Goal: Task Accomplishment & Management: Complete application form

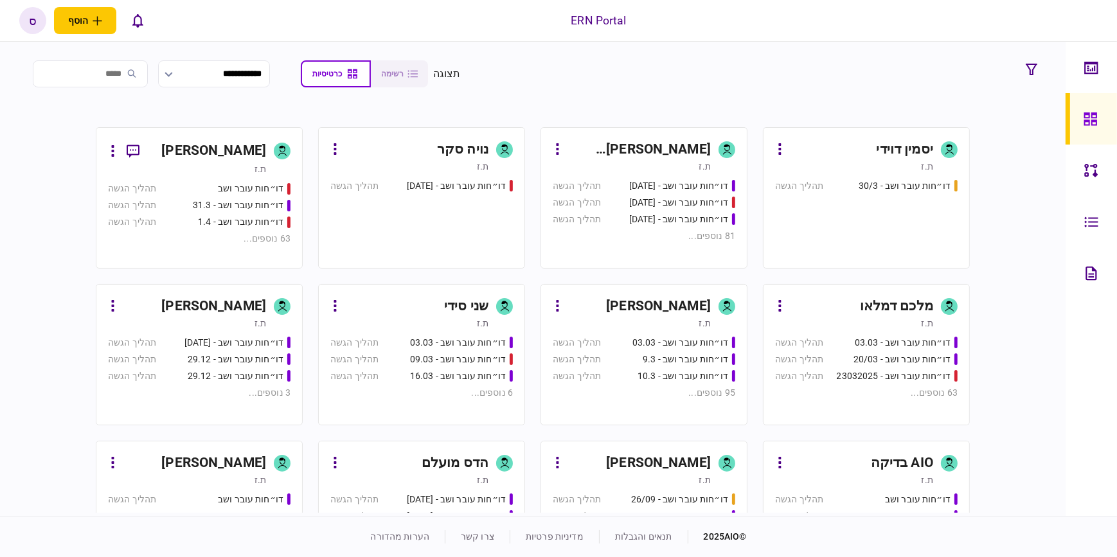
scroll to position [700, 0]
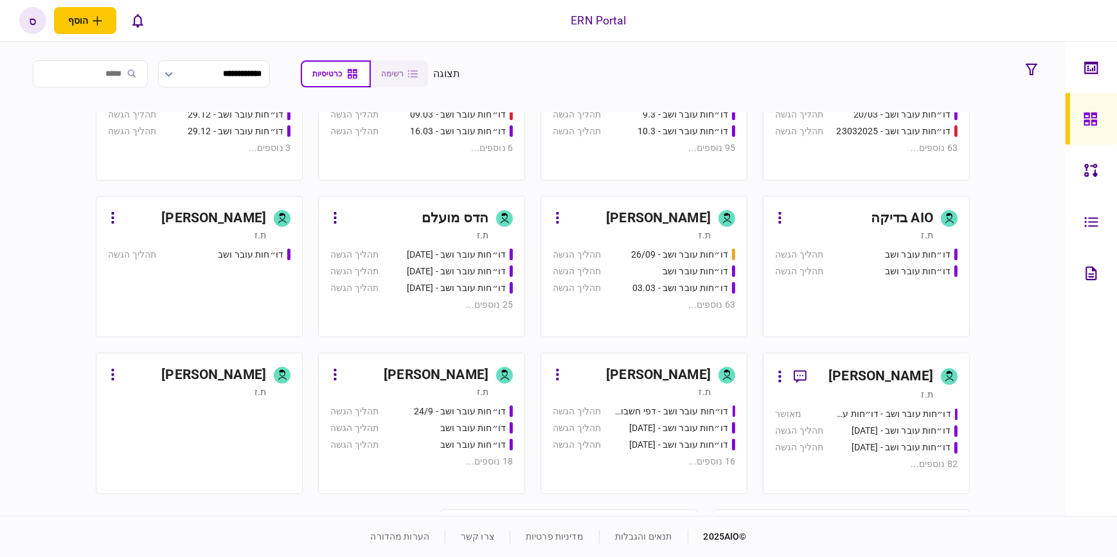
click at [682, 375] on div "[PERSON_NAME]" at bounding box center [658, 375] width 105 height 21
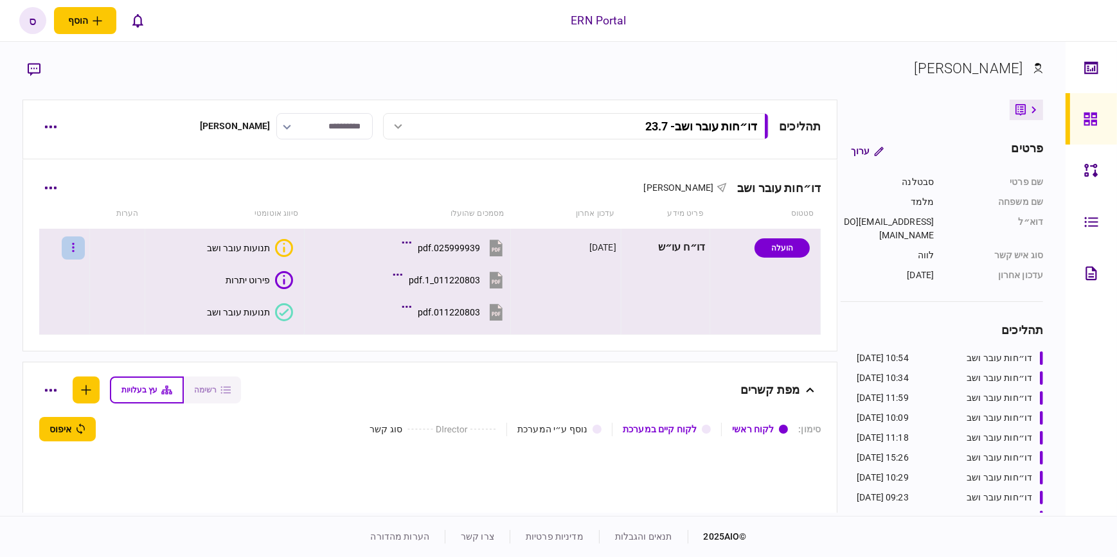
click at [78, 250] on button "button" at bounding box center [73, 247] width 23 height 23
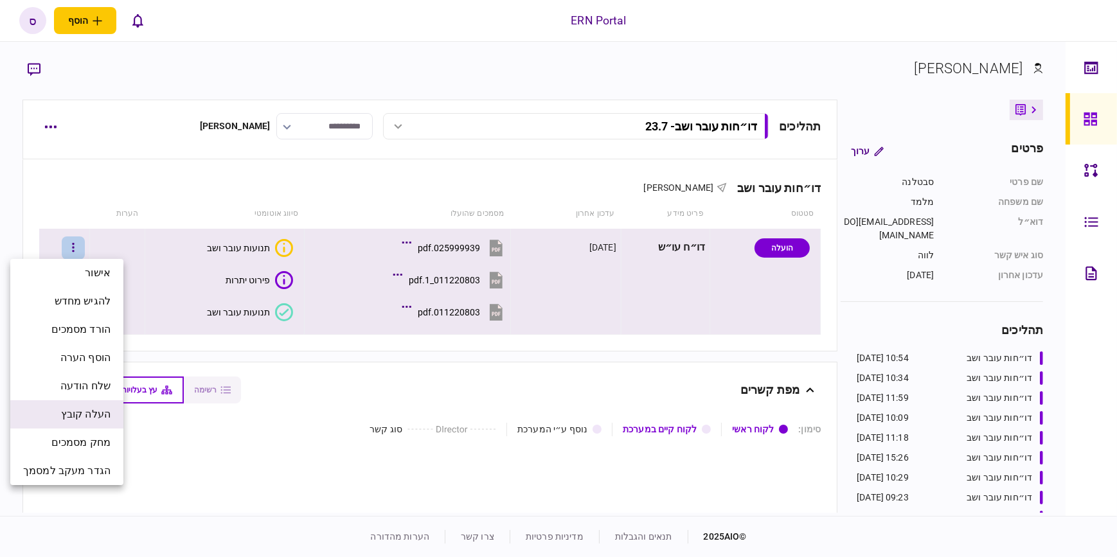
click at [111, 411] on li "העלה קובץ" at bounding box center [66, 414] width 113 height 28
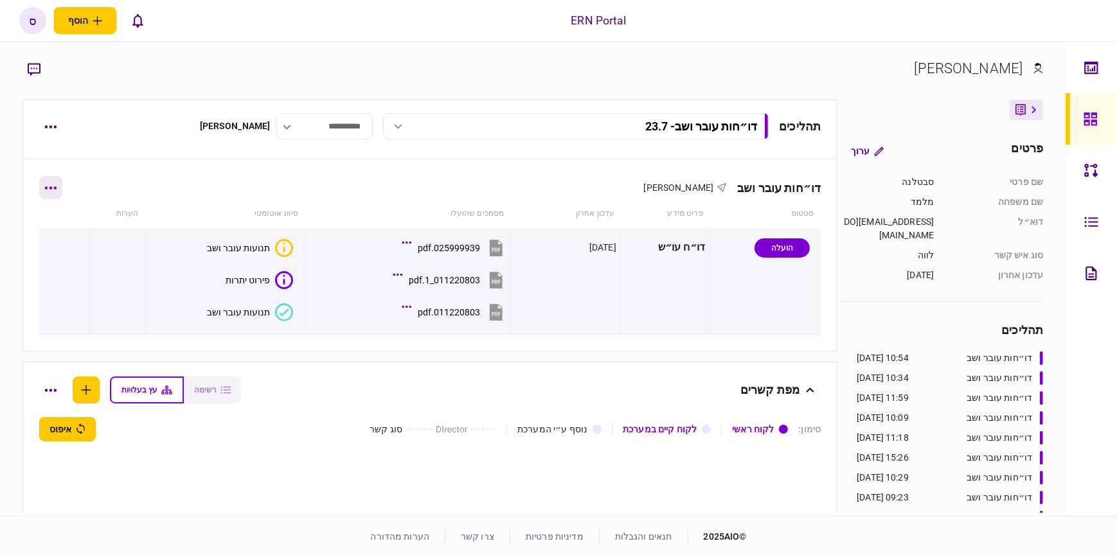
click at [62, 189] on button "button" at bounding box center [50, 187] width 23 height 23
click at [146, 245] on div at bounding box center [558, 278] width 1117 height 557
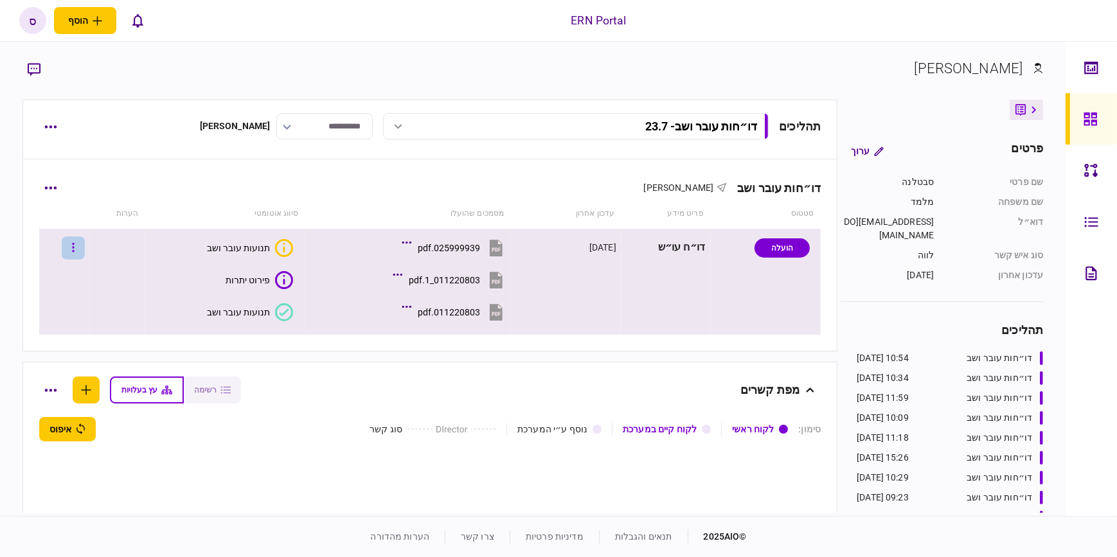
click at [76, 249] on button "button" at bounding box center [73, 247] width 23 height 23
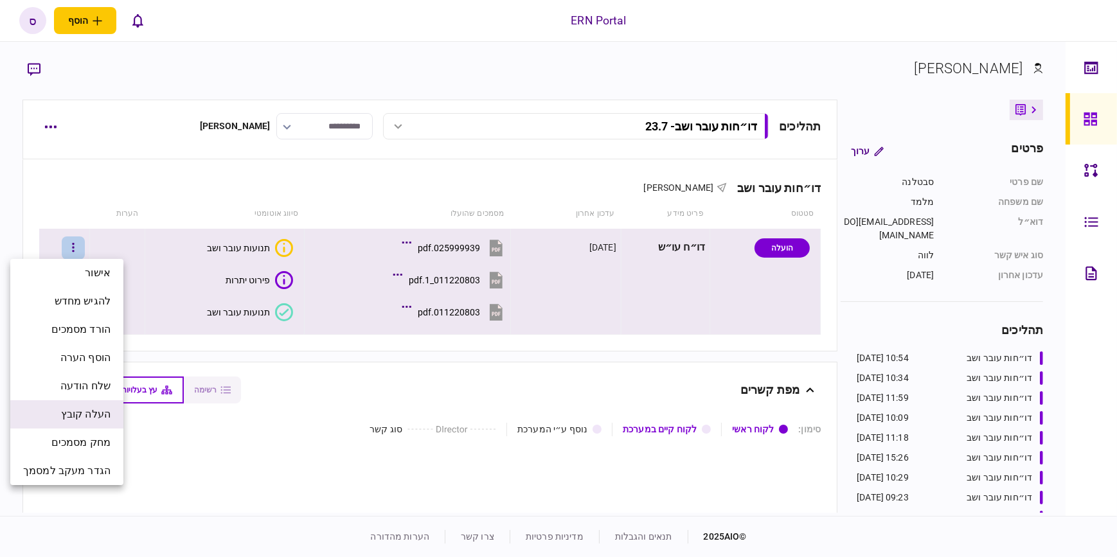
click at [85, 418] on span "העלה קובץ" at bounding box center [85, 414] width 49 height 15
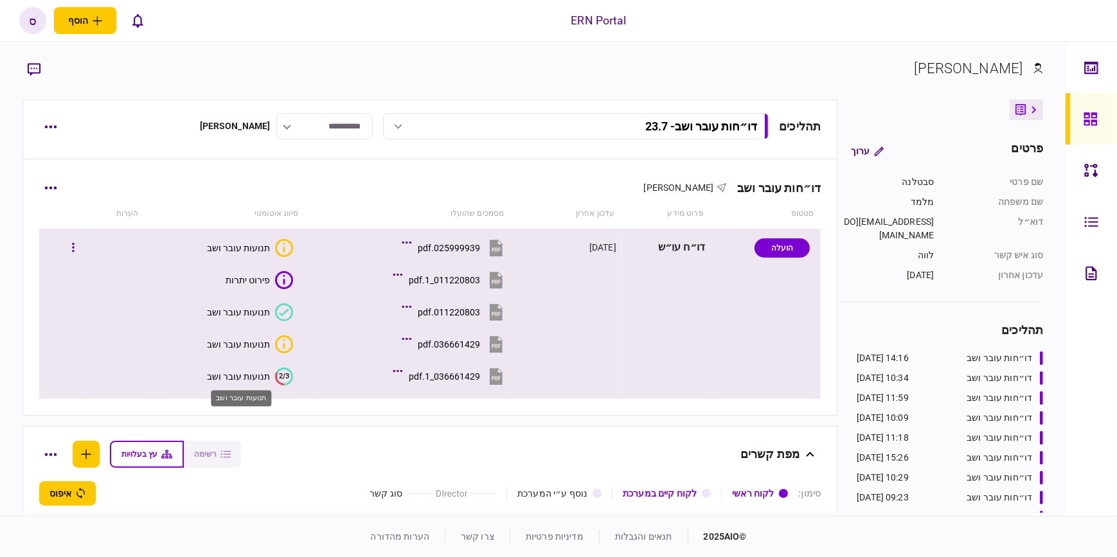
click at [244, 377] on div "תנועות עובר ושב" at bounding box center [238, 376] width 63 height 10
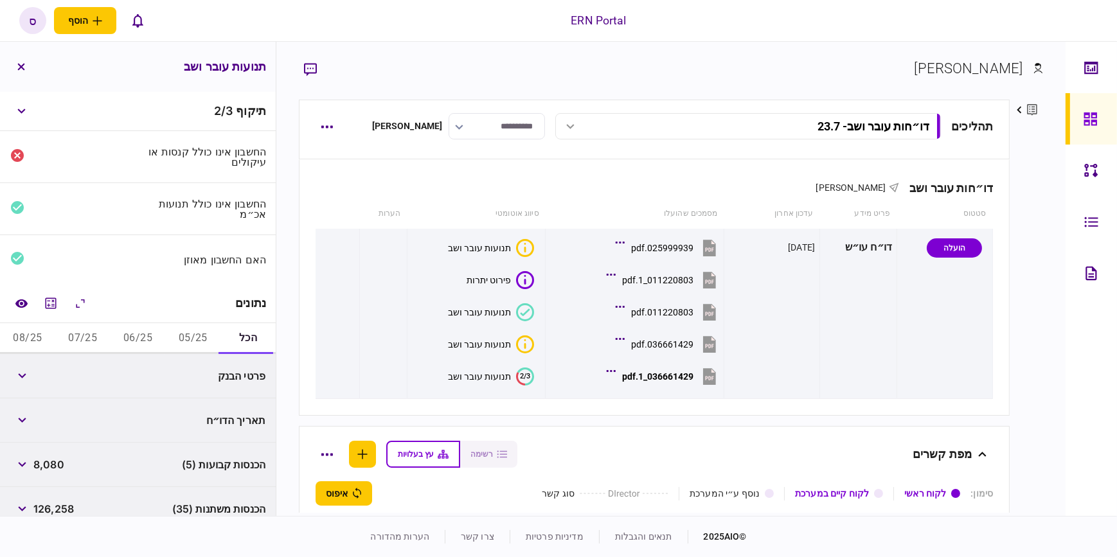
click at [204, 335] on button "05/25" at bounding box center [192, 338] width 55 height 31
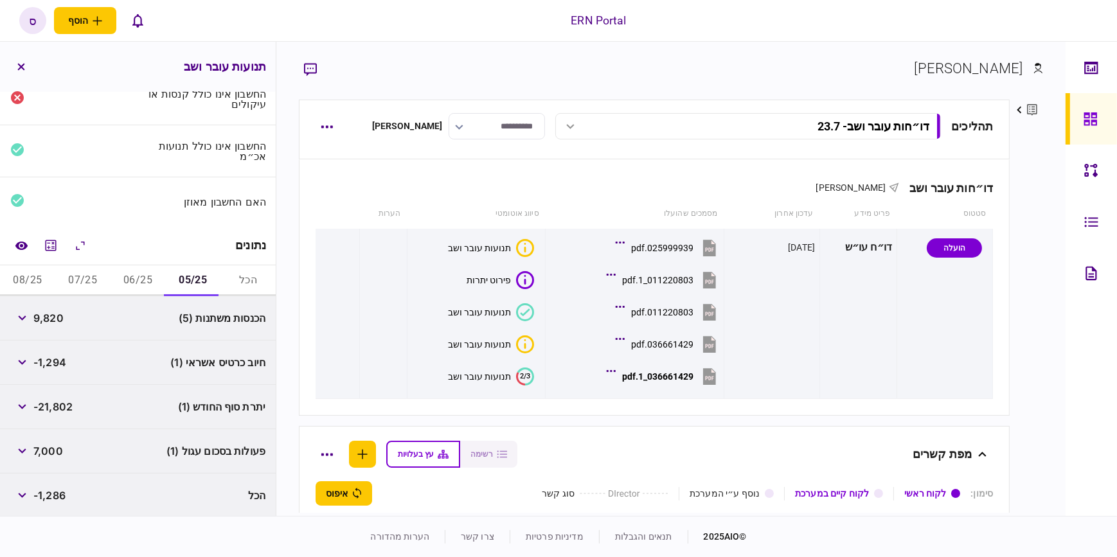
scroll to position [58, 0]
click at [53, 236] on button "מחשבון" at bounding box center [50, 244] width 23 height 23
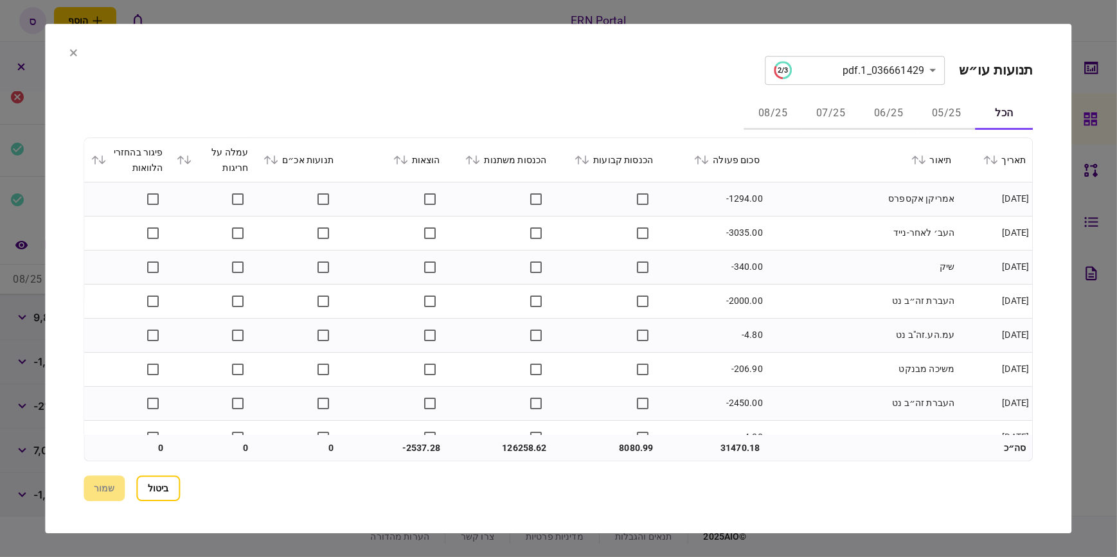
click at [943, 116] on button "05/25" at bounding box center [946, 114] width 58 height 31
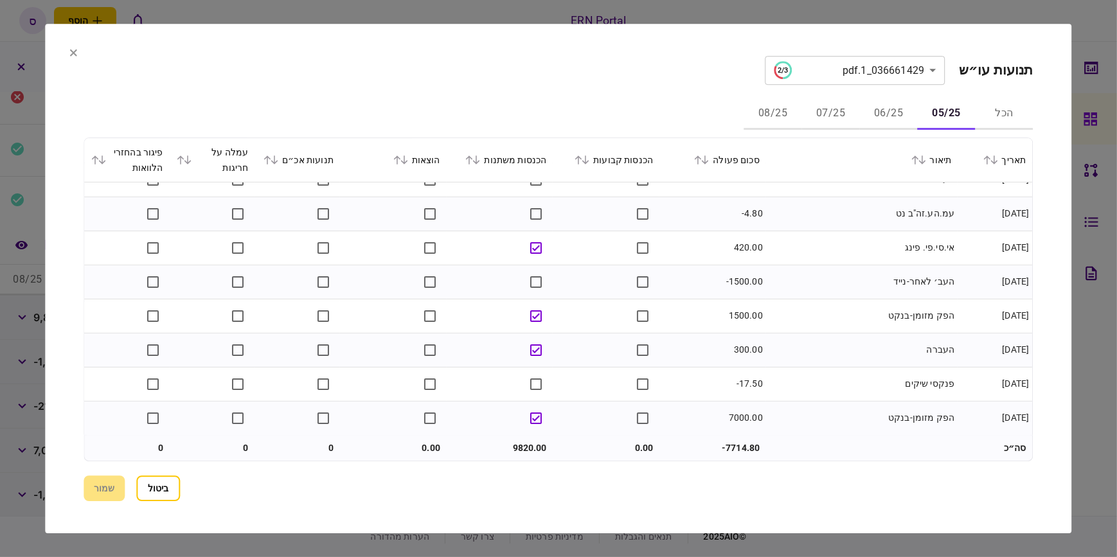
scroll to position [0, 0]
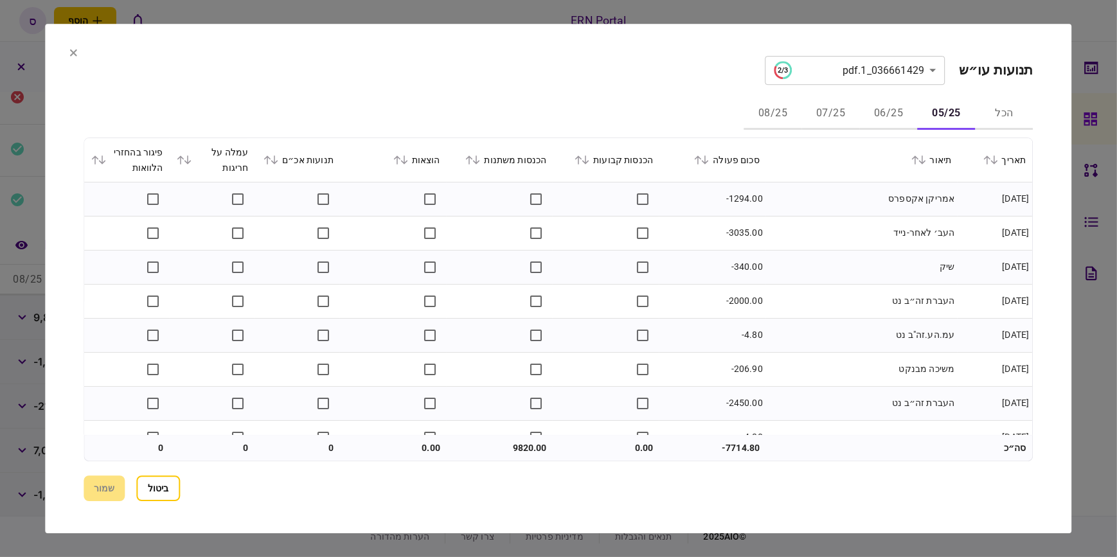
click at [878, 107] on button "06/25" at bounding box center [889, 114] width 58 height 31
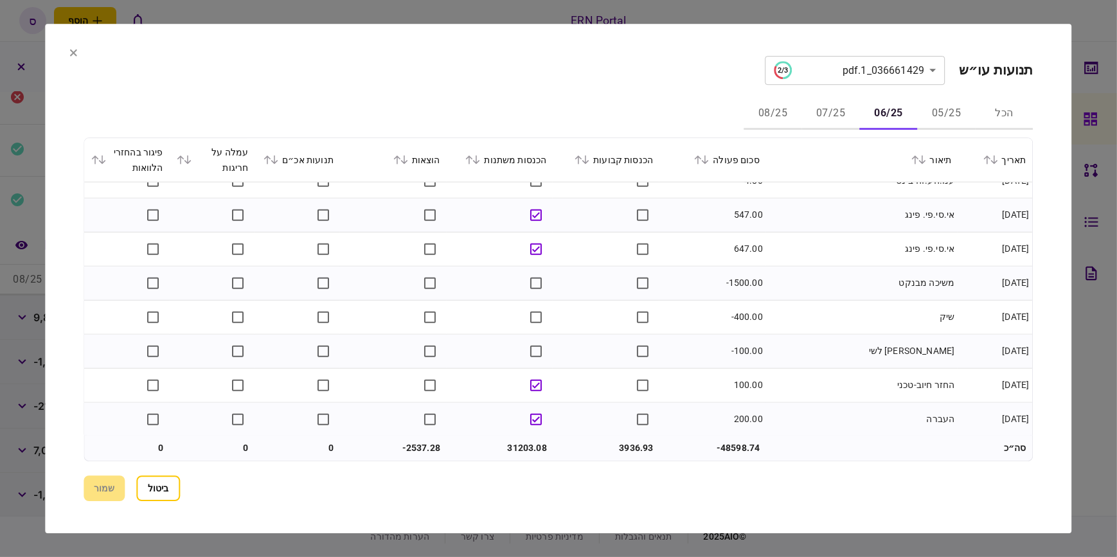
scroll to position [1552, 0]
click at [838, 116] on button "07/25" at bounding box center [831, 114] width 58 height 31
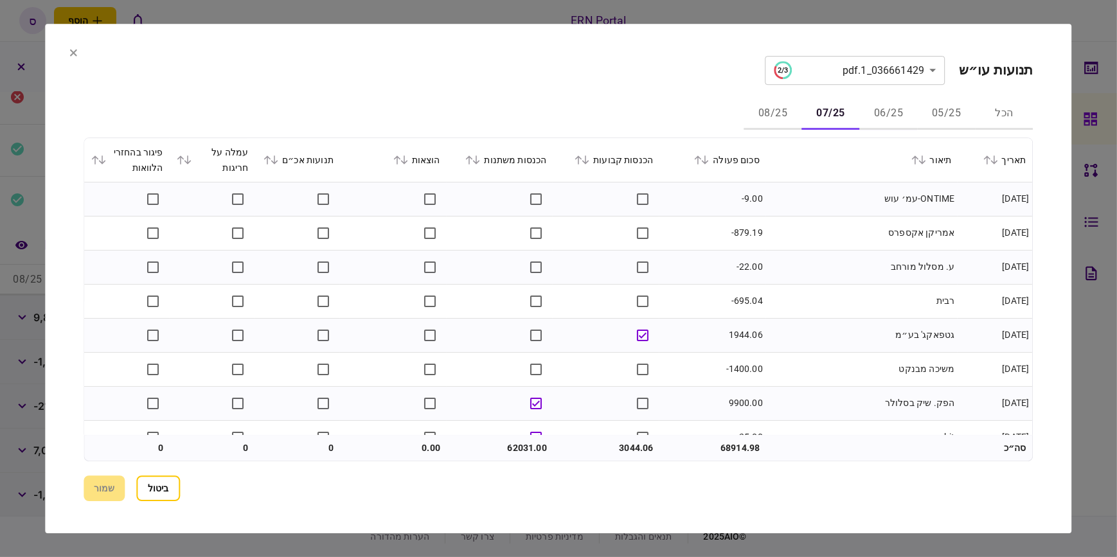
click at [952, 109] on button "05/25" at bounding box center [946, 114] width 58 height 31
click at [583, 159] on icon at bounding box center [579, 159] width 8 height 9
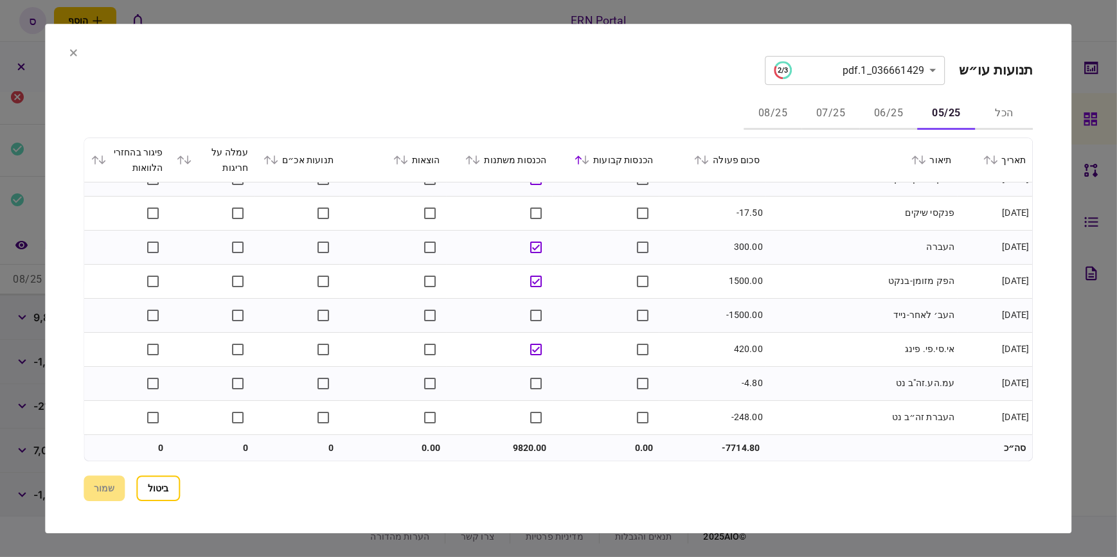
scroll to position [0, 0]
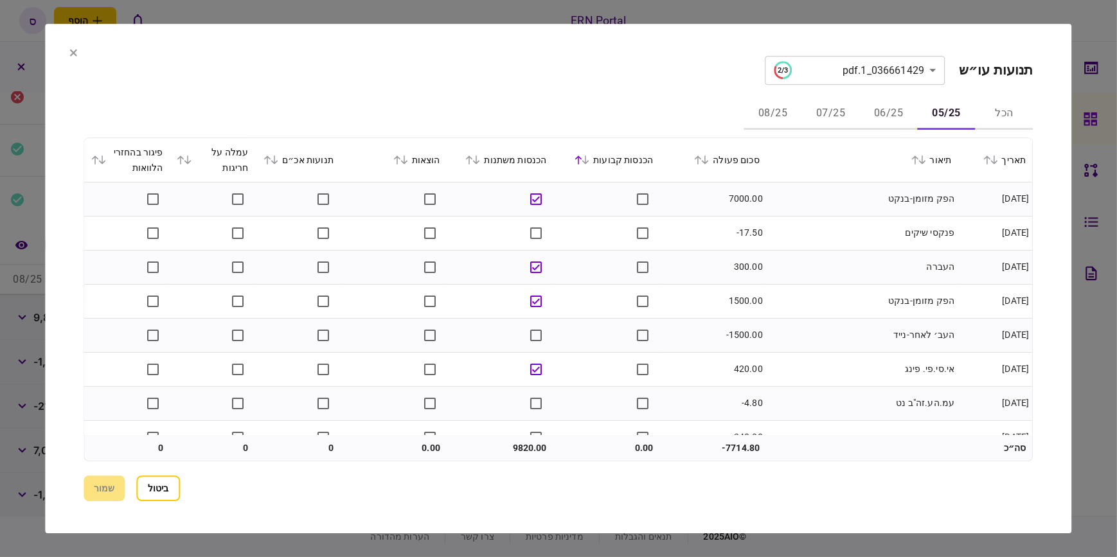
click at [481, 155] on icon at bounding box center [477, 159] width 8 height 9
click at [190, 152] on div "עמלה על חריגות" at bounding box center [212, 160] width 73 height 31
click at [190, 161] on icon at bounding box center [187, 159] width 7 height 9
click at [281, 156] on button at bounding box center [272, 160] width 18 height 8
click at [68, 53] on section "**********" at bounding box center [558, 279] width 1026 height 510
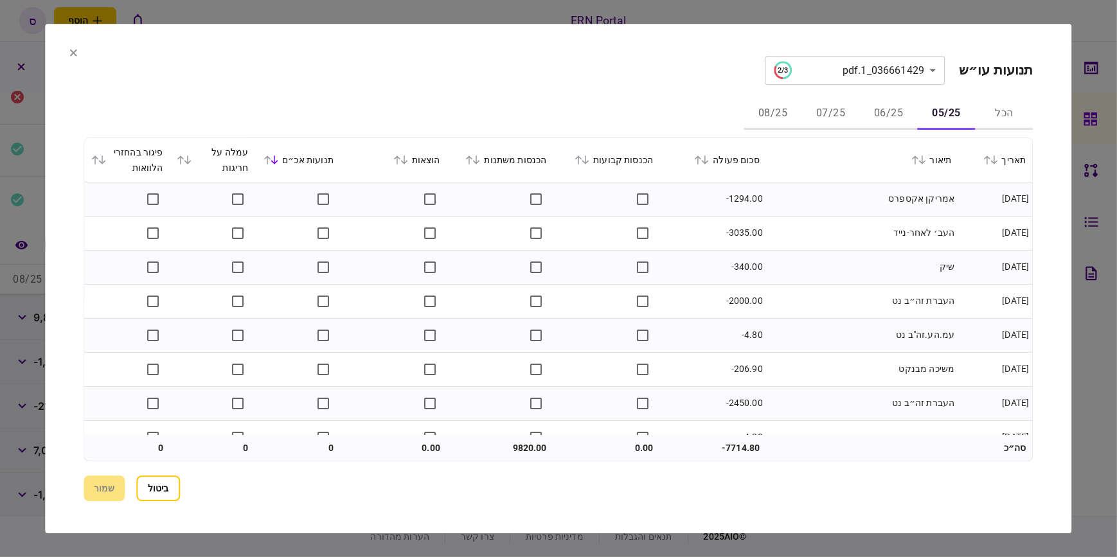
click at [75, 53] on icon at bounding box center [73, 52] width 7 height 7
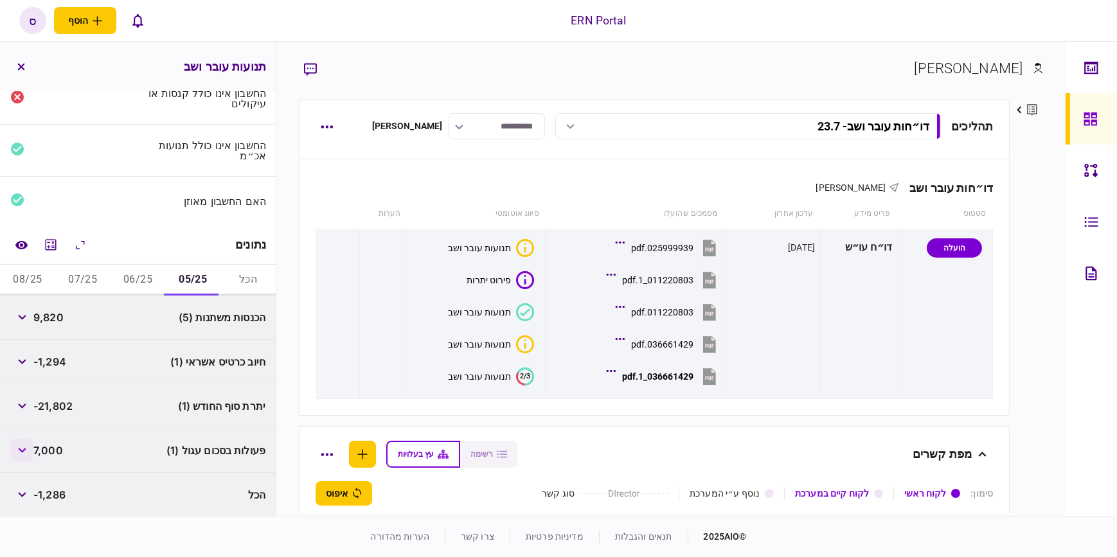
click at [24, 450] on icon "button" at bounding box center [22, 450] width 8 height 5
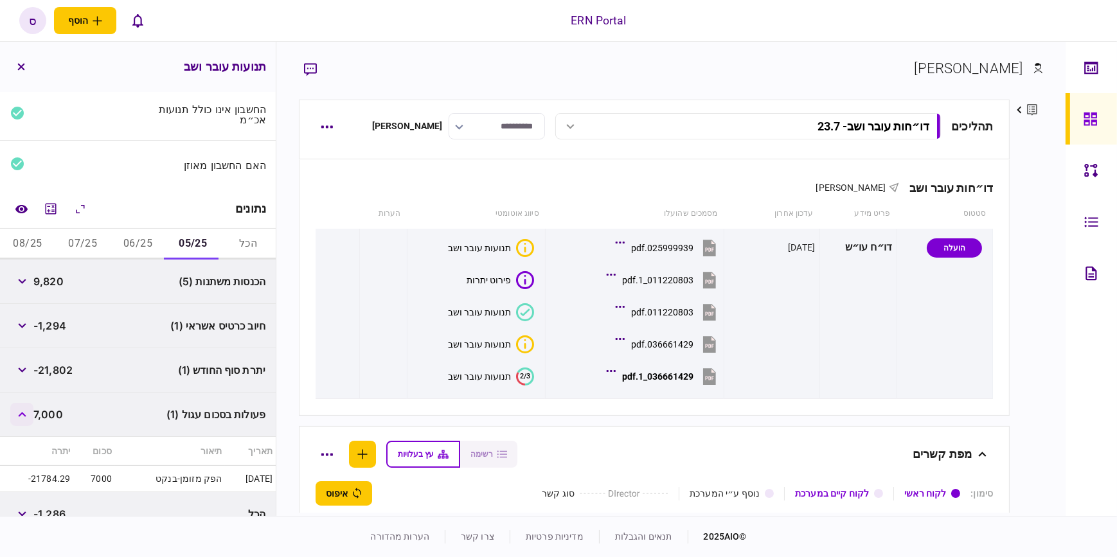
scroll to position [114, 0]
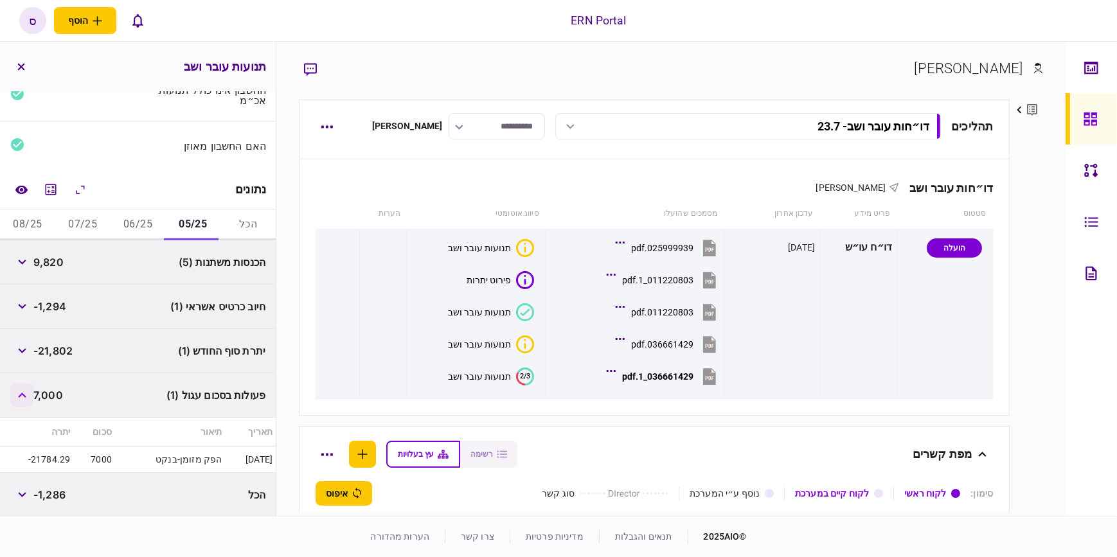
click at [28, 403] on button "button" at bounding box center [21, 395] width 23 height 23
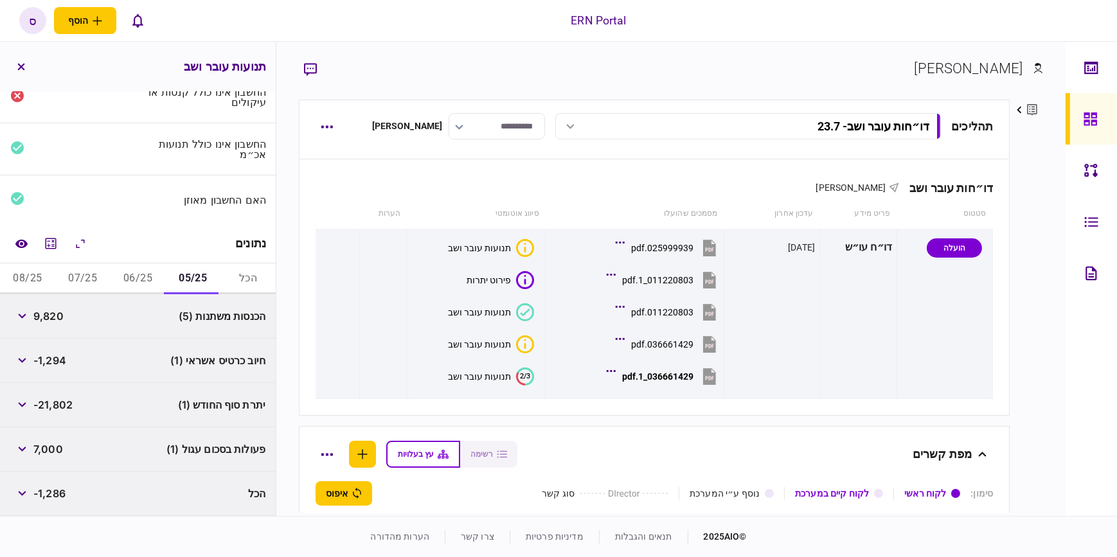
scroll to position [59, 0]
click at [25, 320] on button "button" at bounding box center [21, 316] width 23 height 23
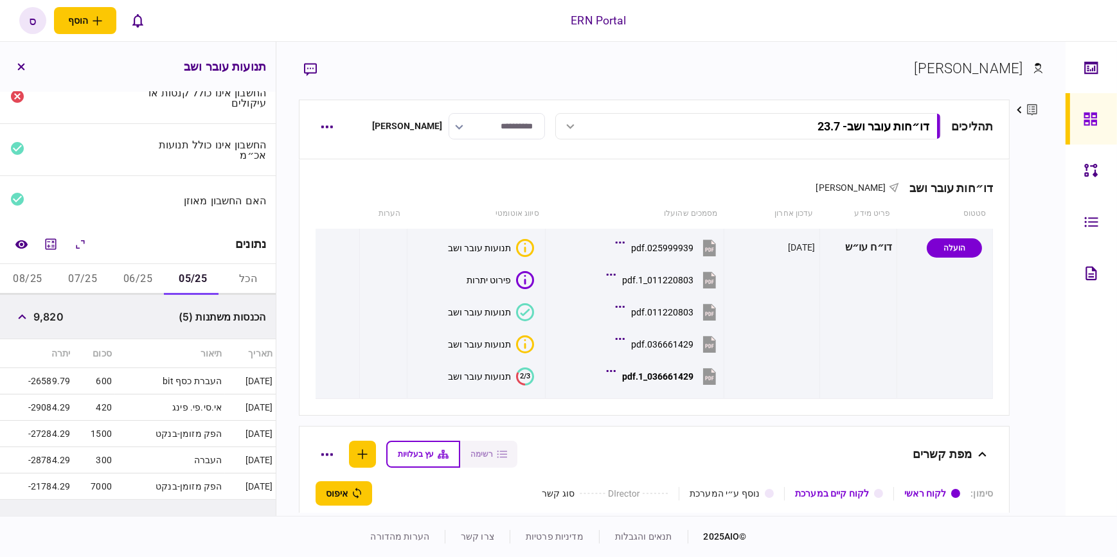
scroll to position [118, 0]
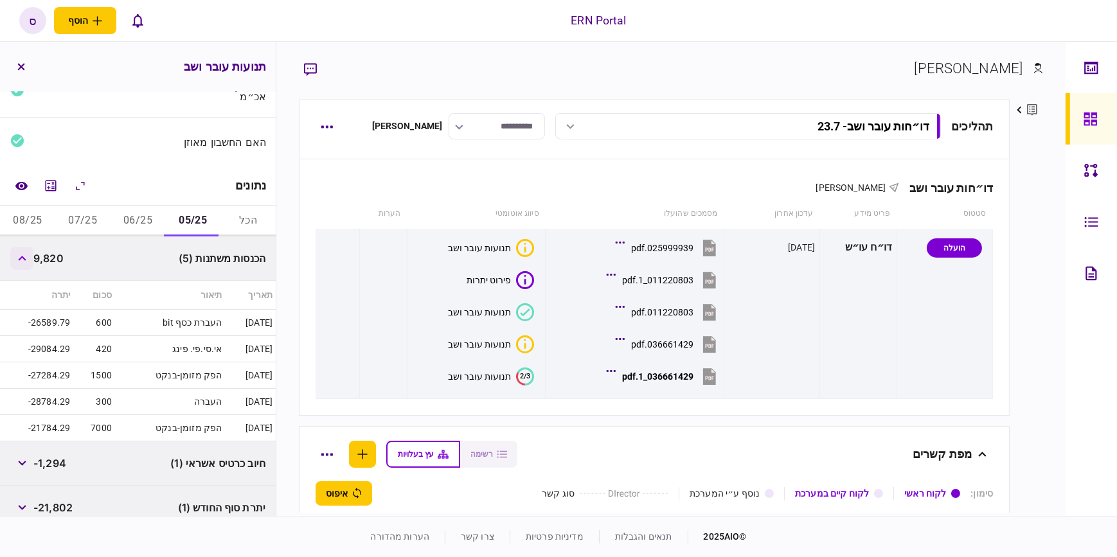
click at [28, 265] on button "button" at bounding box center [21, 258] width 23 height 23
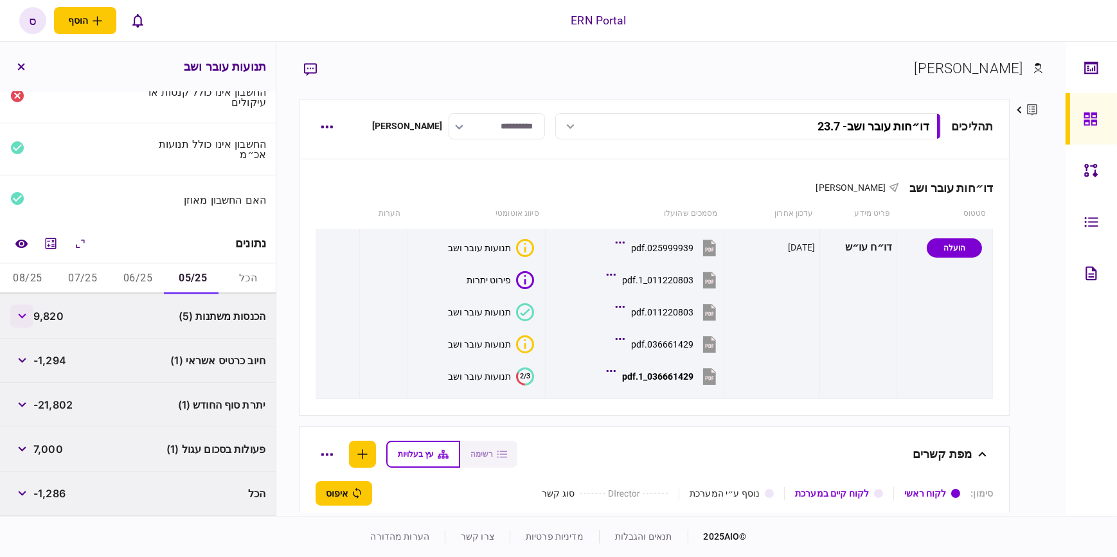
scroll to position [59, 0]
click at [143, 282] on button "06/25" at bounding box center [138, 279] width 55 height 31
click at [26, 319] on button "button" at bounding box center [21, 316] width 23 height 23
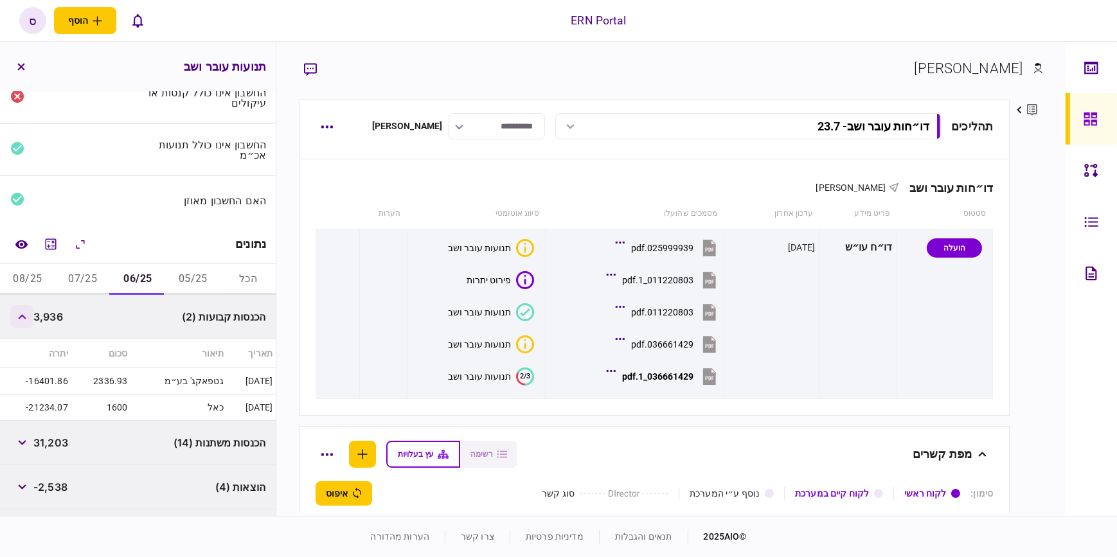
click at [26, 319] on button "button" at bounding box center [21, 316] width 23 height 23
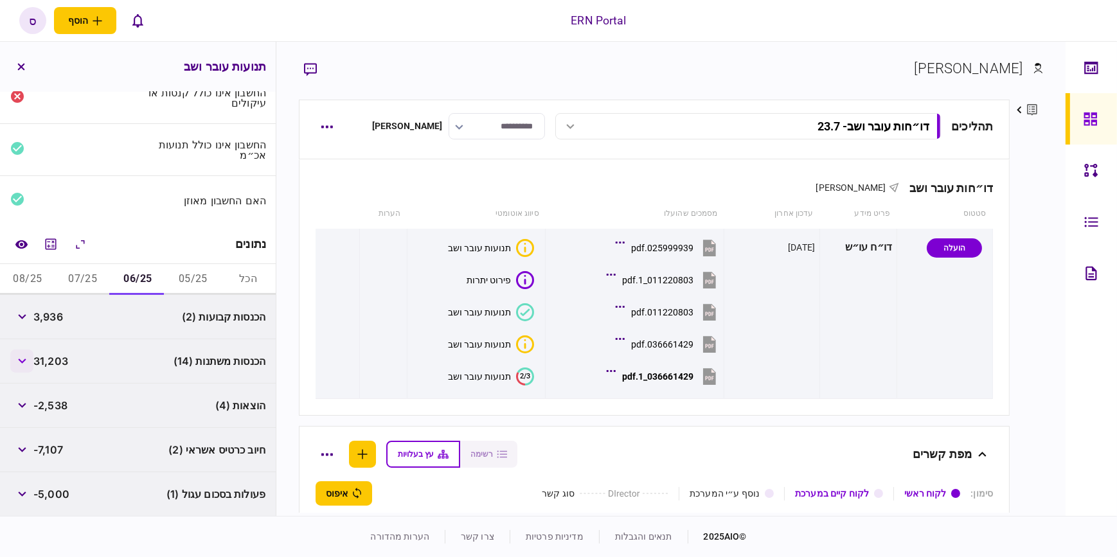
click at [22, 356] on button "button" at bounding box center [21, 361] width 23 height 23
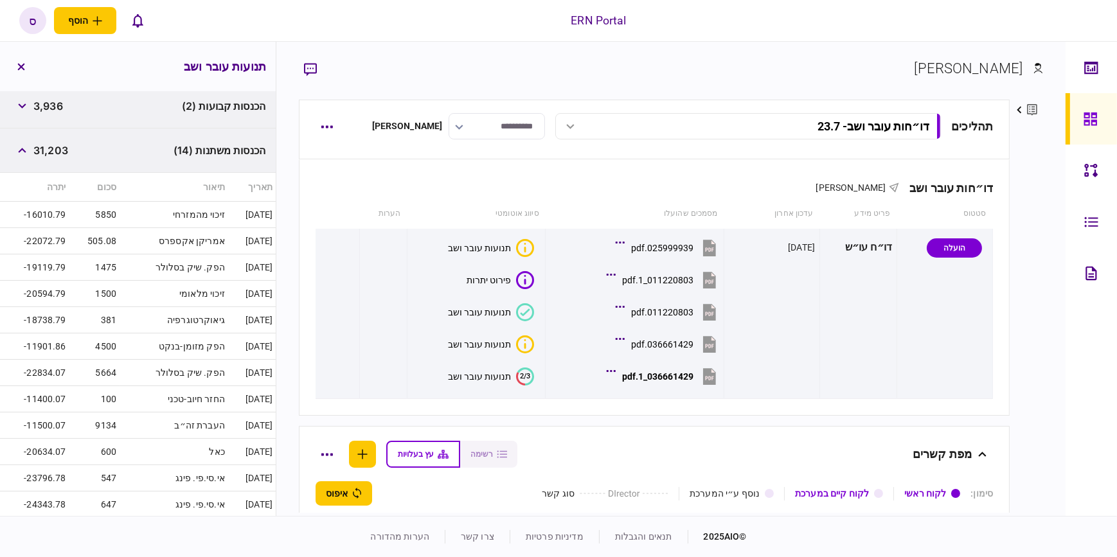
scroll to position [176, 0]
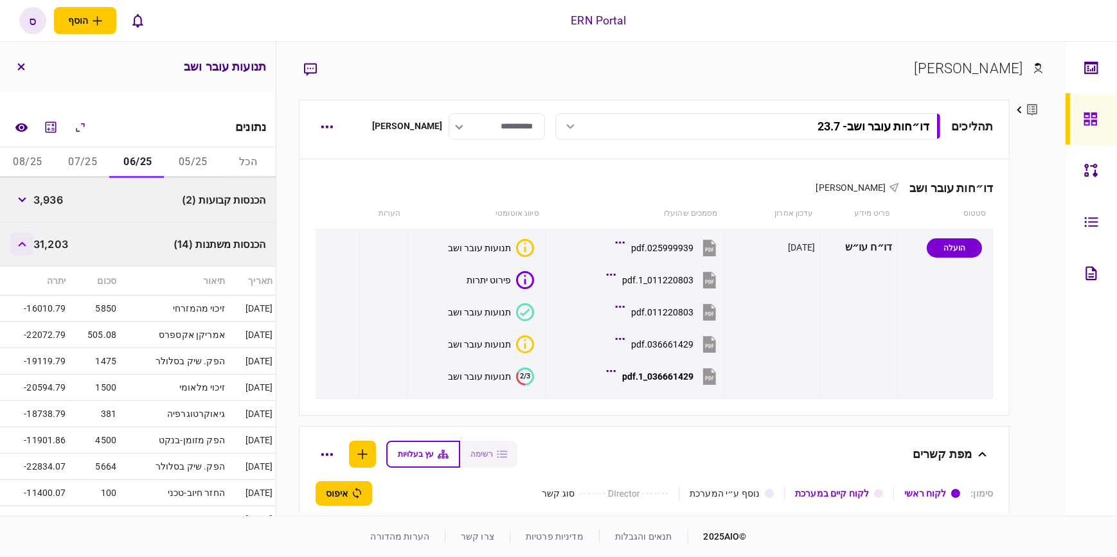
click at [22, 245] on icon "button" at bounding box center [22, 244] width 8 height 5
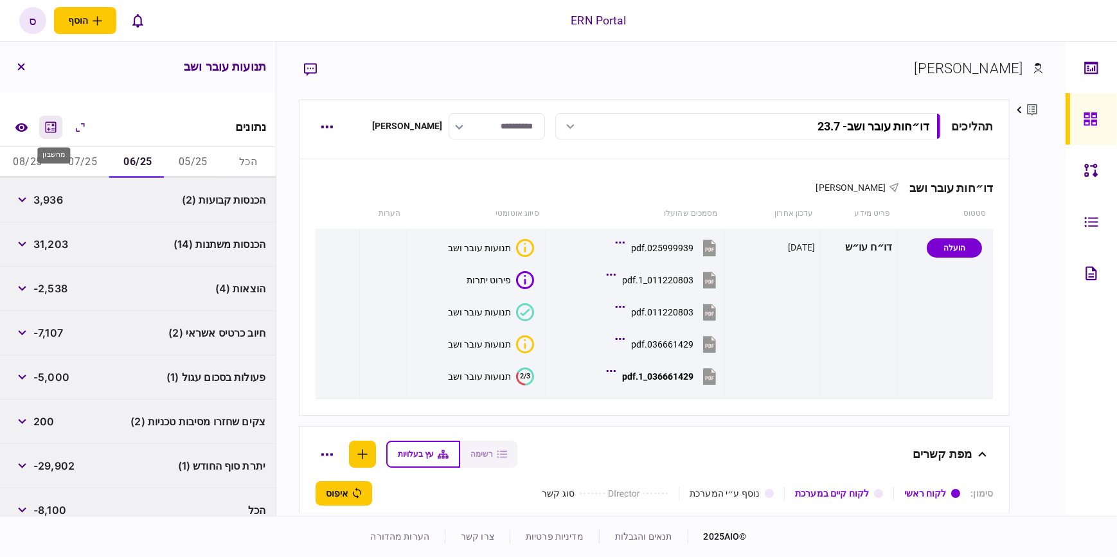
click at [54, 130] on icon "מחשבון" at bounding box center [50, 127] width 15 height 15
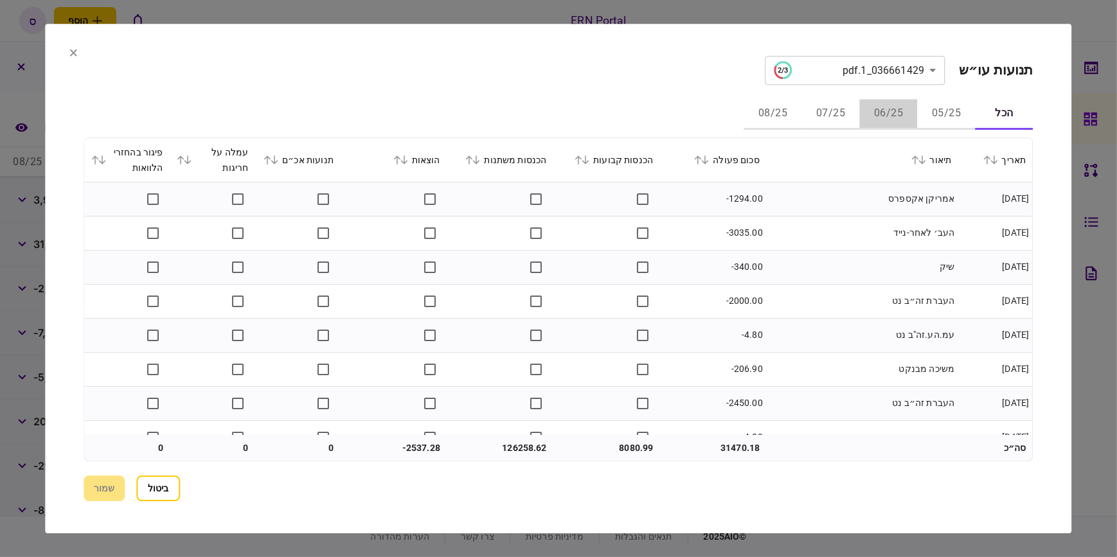
click at [894, 116] on button "06/25" at bounding box center [889, 114] width 58 height 31
click at [481, 160] on icon at bounding box center [477, 159] width 8 height 9
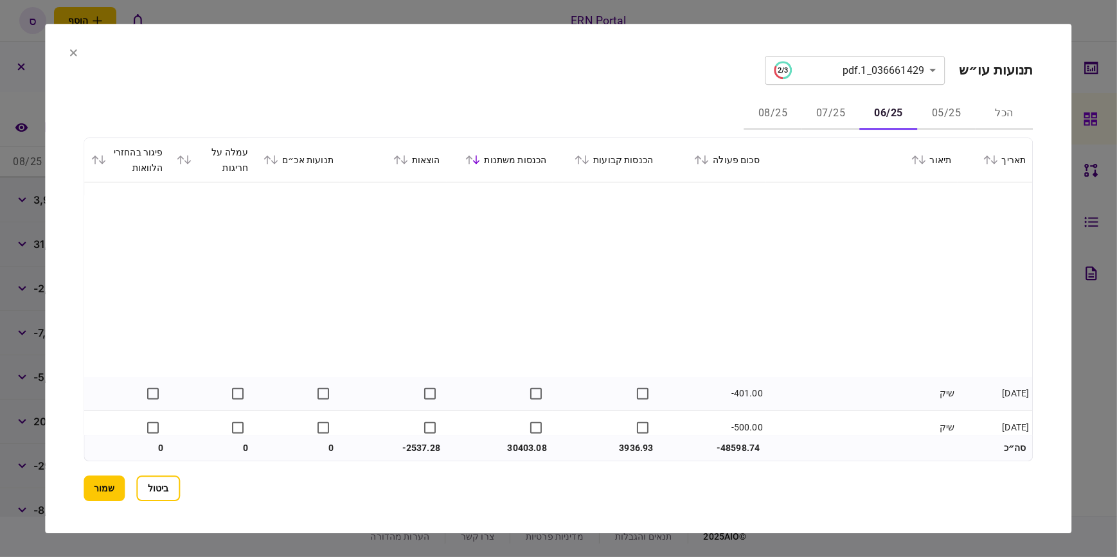
scroll to position [1227, 0]
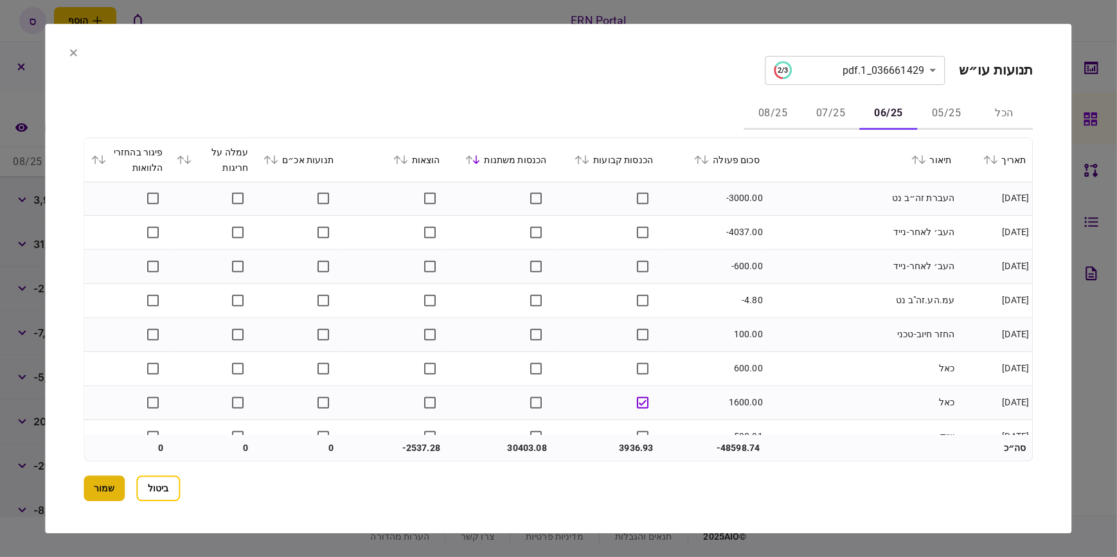
click at [102, 484] on button "שמור" at bounding box center [104, 488] width 41 height 26
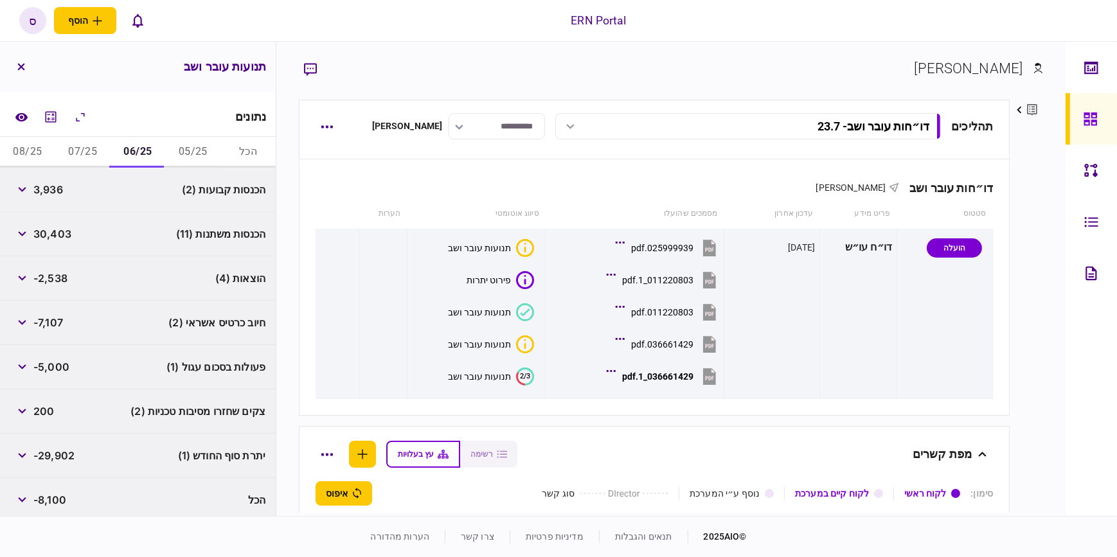
scroll to position [191, 0]
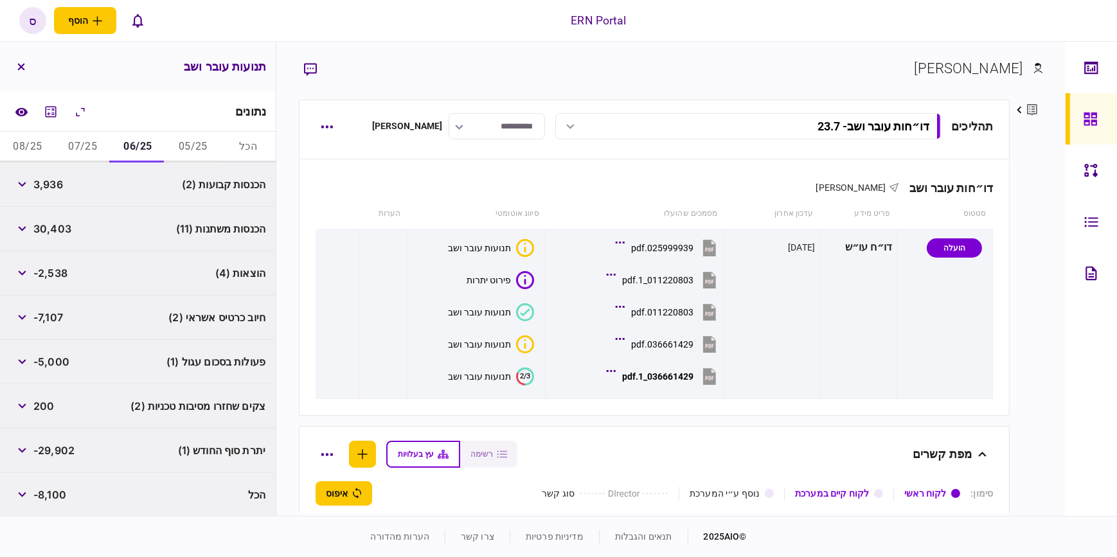
click at [82, 150] on button "07/25" at bounding box center [82, 147] width 55 height 31
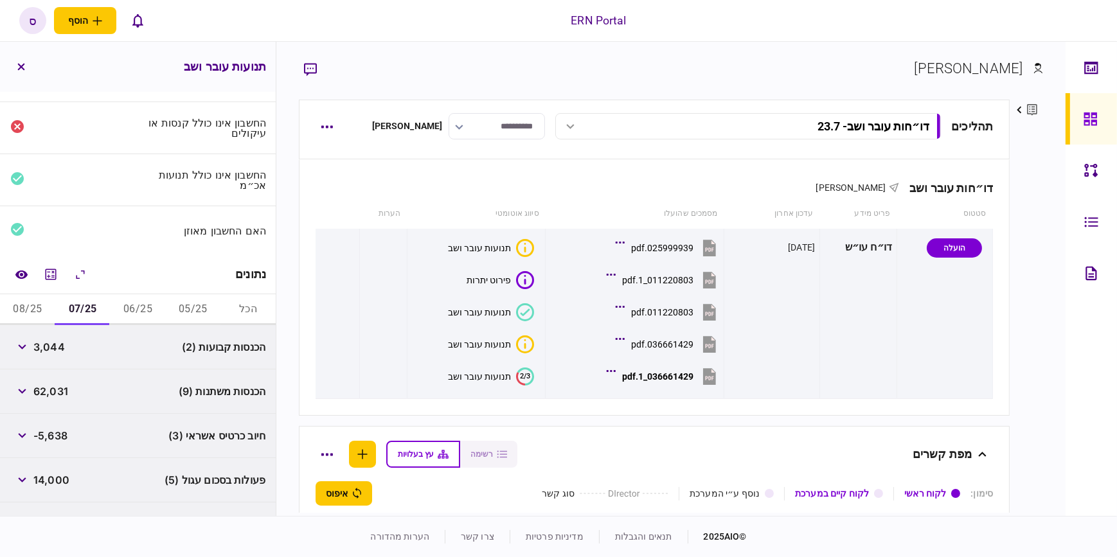
scroll to position [16, 0]
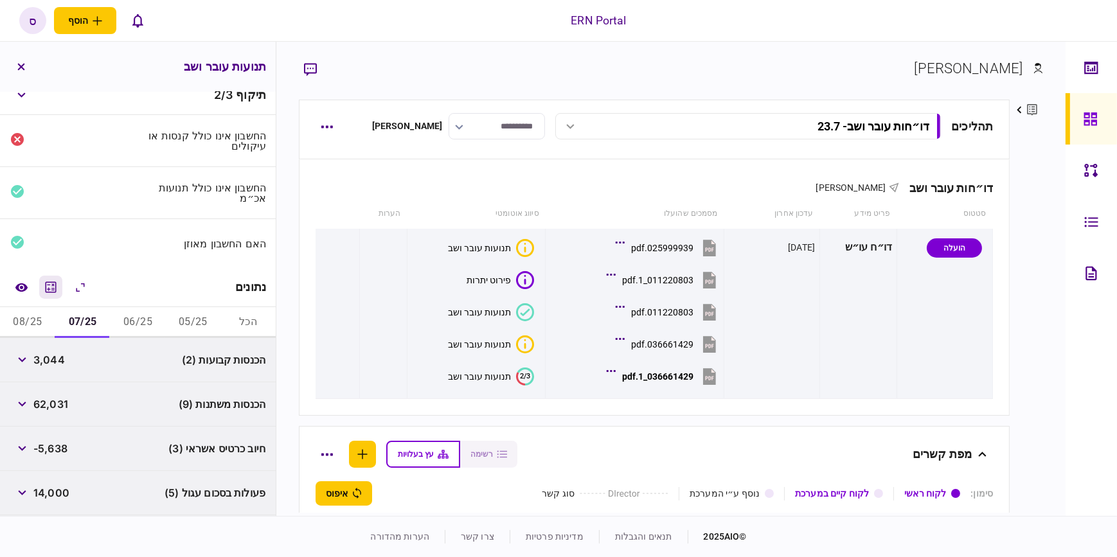
click at [48, 287] on icon "מחשבון" at bounding box center [51, 286] width 11 height 11
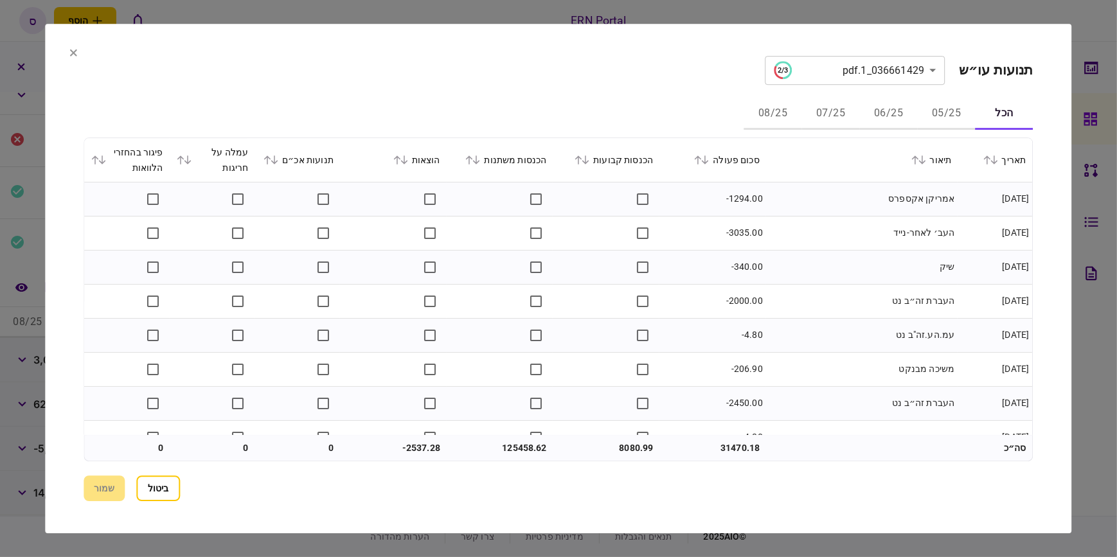
click at [881, 112] on button "06/25" at bounding box center [889, 114] width 58 height 31
click at [831, 112] on button "07/25" at bounding box center [831, 114] width 58 height 31
click at [590, 161] on icon at bounding box center [586, 159] width 8 height 9
click at [480, 162] on icon at bounding box center [476, 159] width 7 height 9
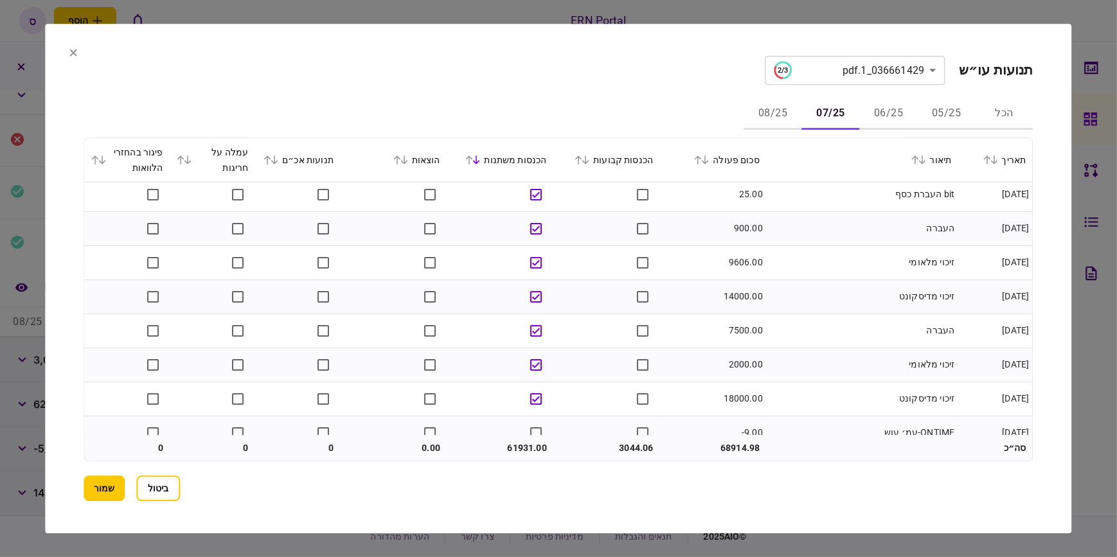
scroll to position [0, 0]
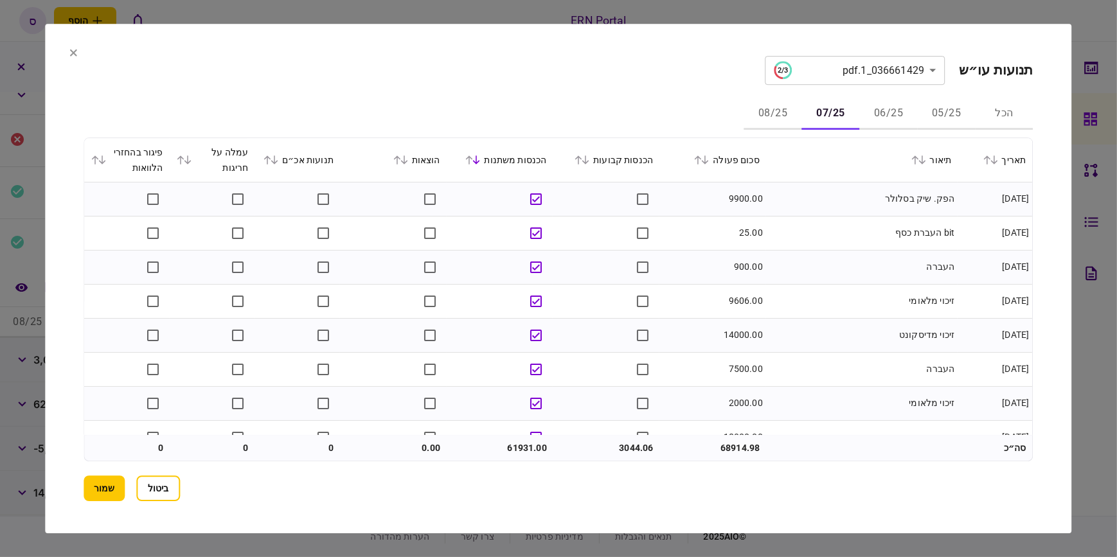
click at [279, 156] on icon at bounding box center [275, 159] width 8 height 9
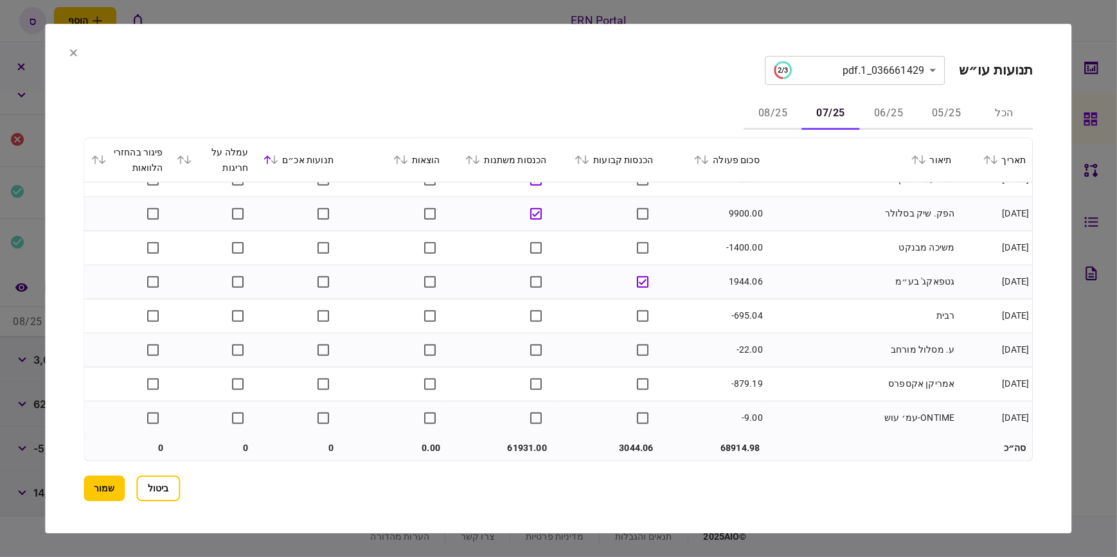
scroll to position [1348, 0]
click at [109, 487] on button "שמור" at bounding box center [104, 488] width 41 height 26
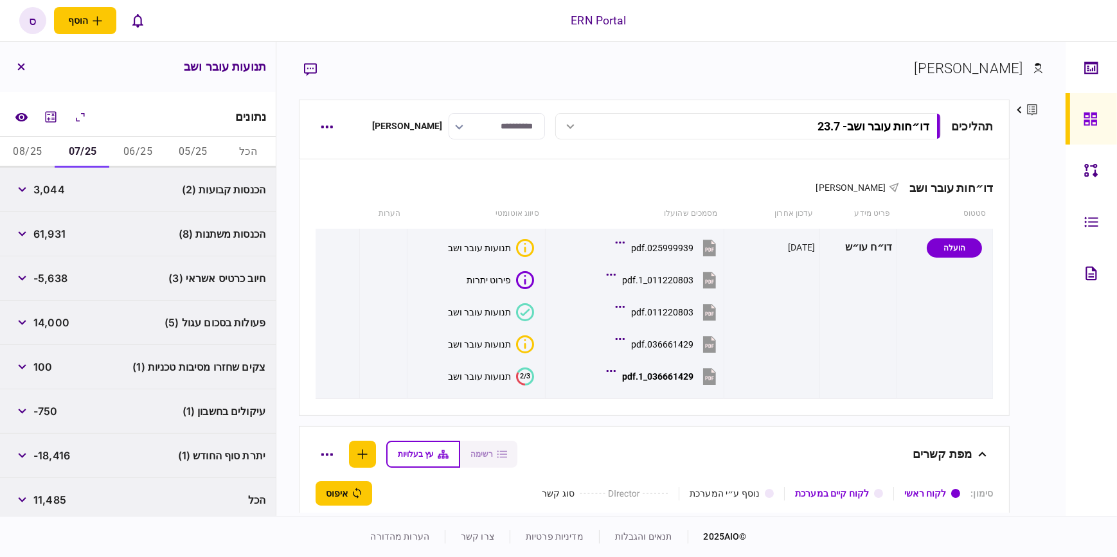
scroll to position [191, 0]
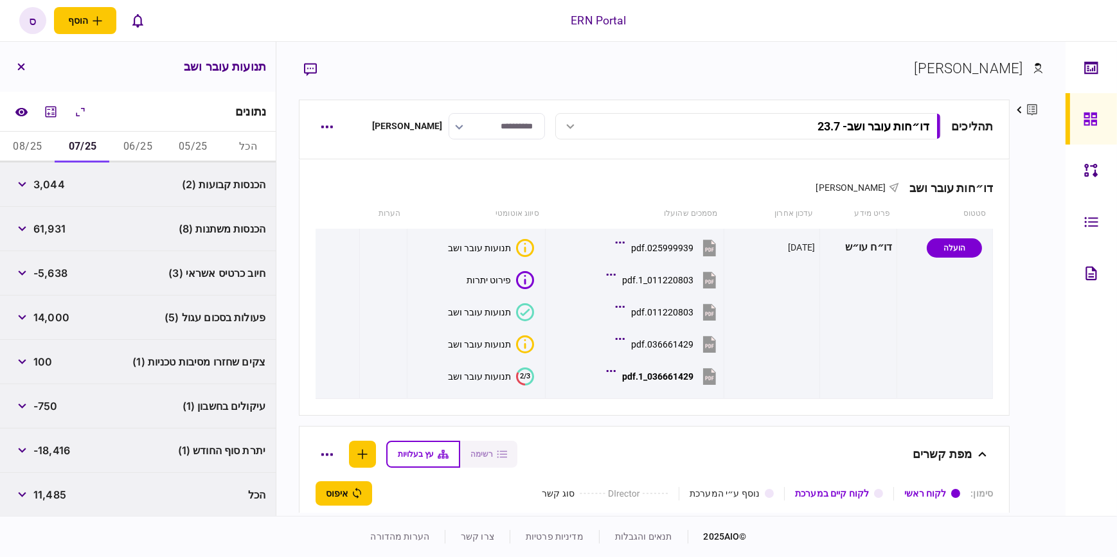
click at [30, 146] on button "08/25" at bounding box center [27, 147] width 55 height 31
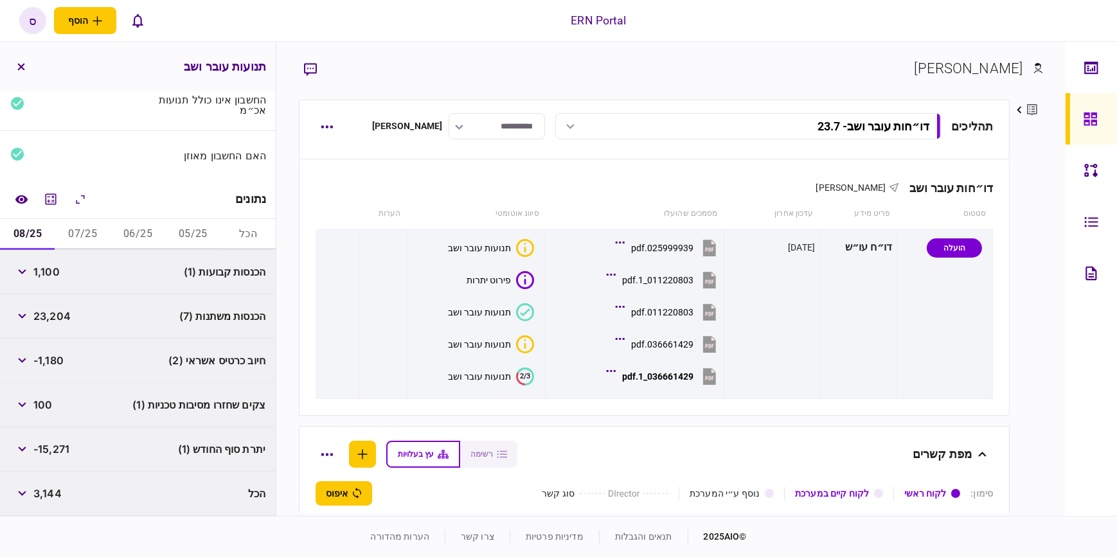
scroll to position [103, 0]
click at [57, 202] on icon "מחשבון" at bounding box center [51, 200] width 11 height 11
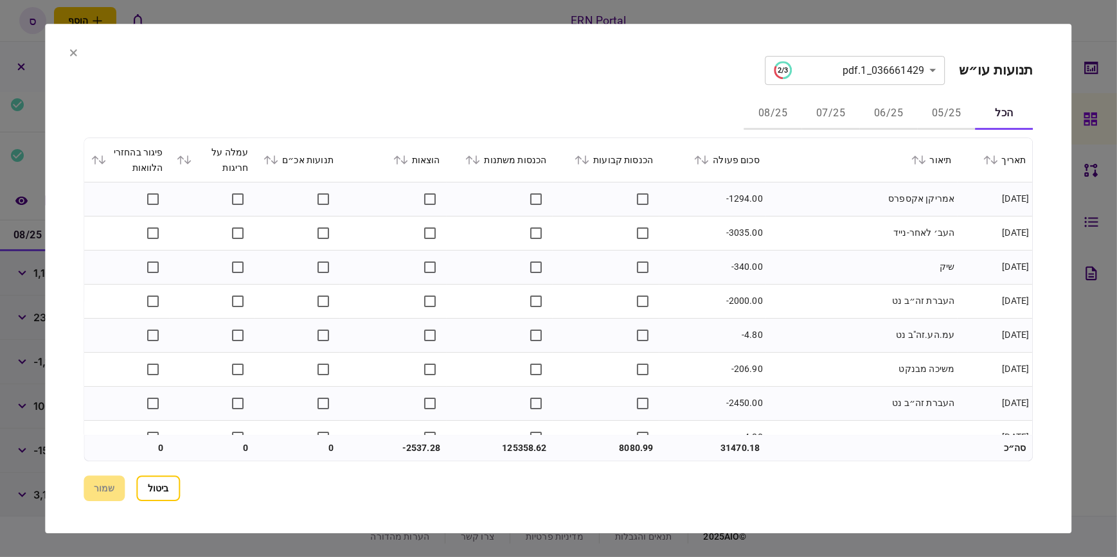
click at [781, 107] on button "08/25" at bounding box center [773, 114] width 58 height 31
click at [481, 158] on icon at bounding box center [477, 159] width 8 height 9
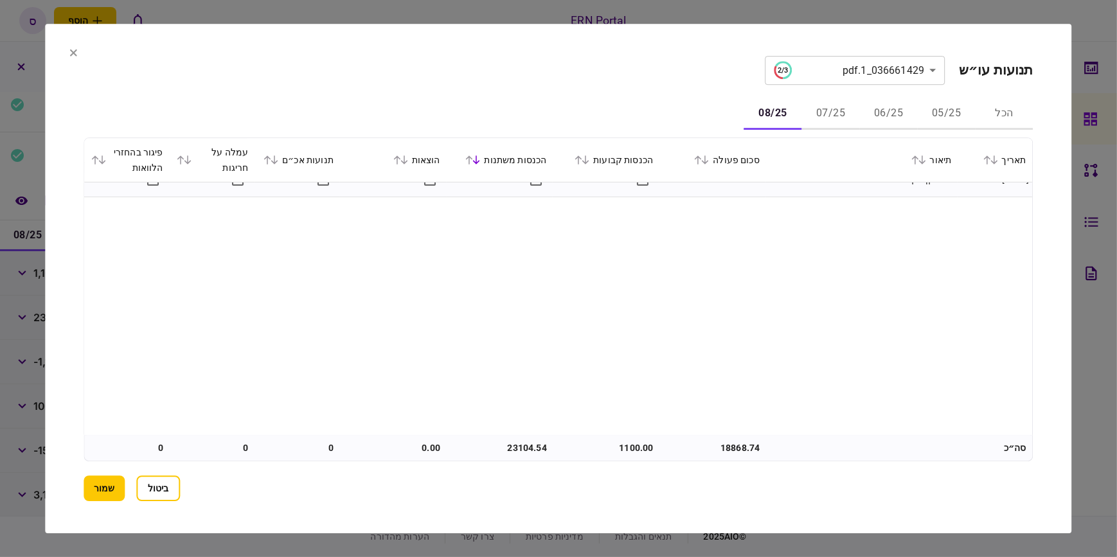
scroll to position [0, 0]
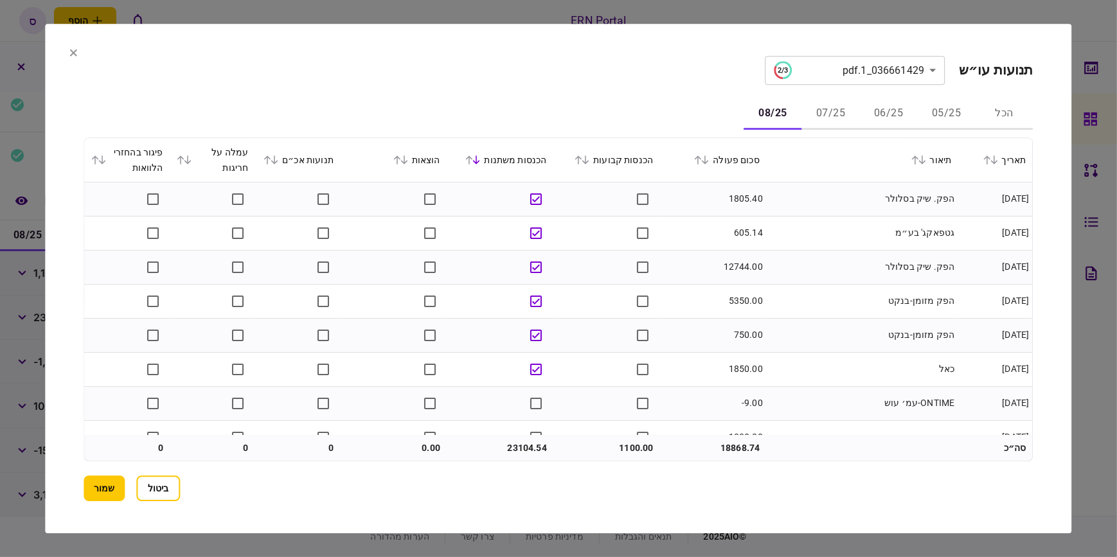
click at [279, 162] on icon at bounding box center [275, 159] width 8 height 9
click at [278, 162] on icon at bounding box center [274, 159] width 7 height 9
click at [86, 497] on button "שמור" at bounding box center [104, 488] width 41 height 26
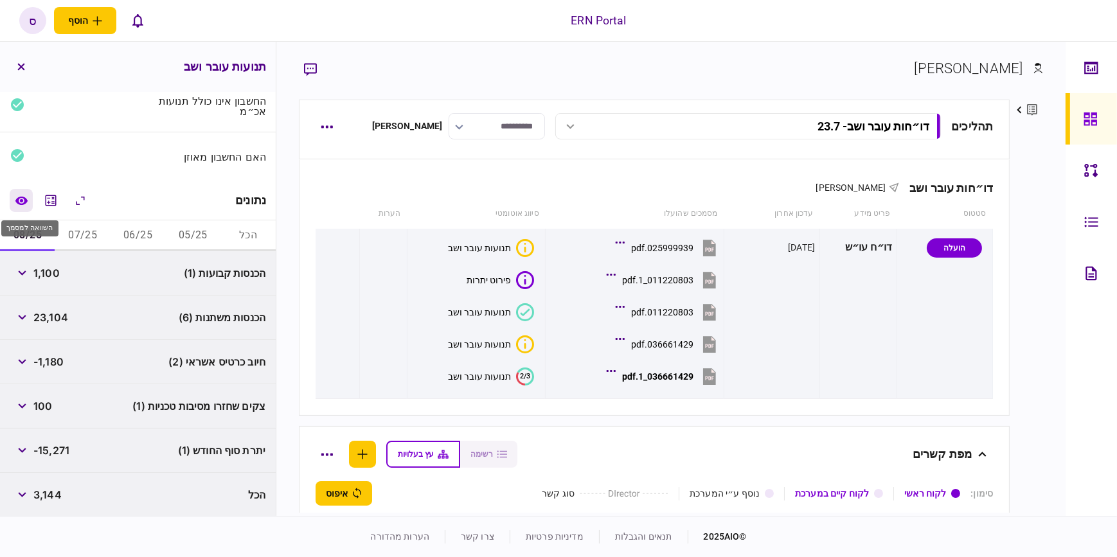
click at [21, 197] on icon "השוואה למסמך" at bounding box center [21, 200] width 12 height 8
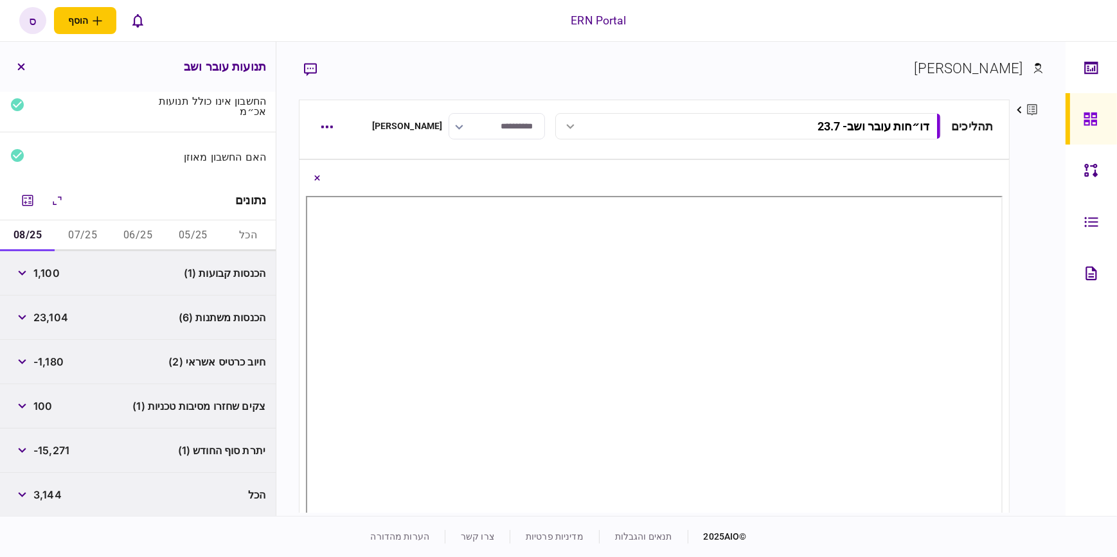
click at [187, 235] on button "05/25" at bounding box center [192, 235] width 55 height 31
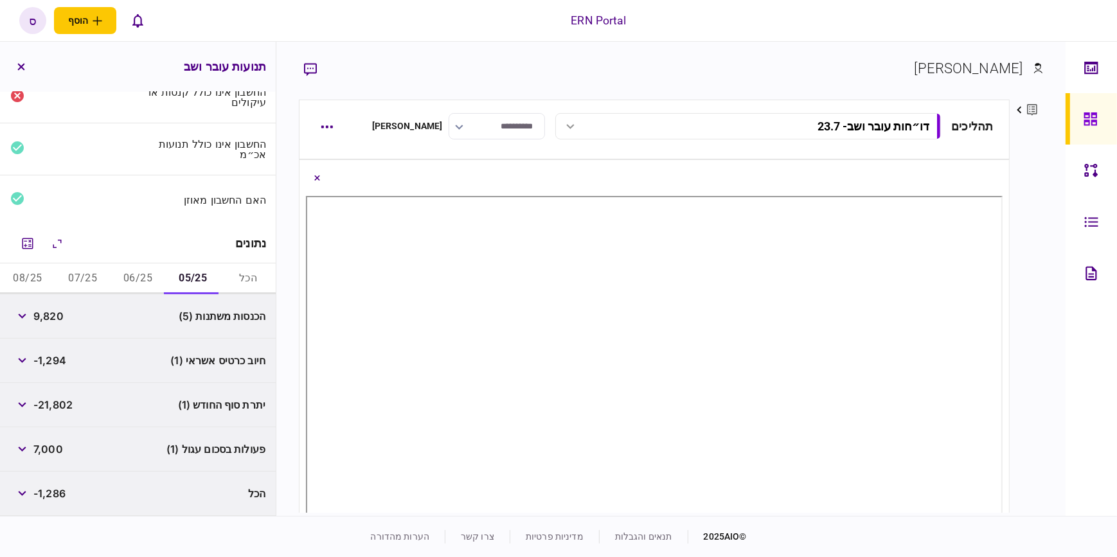
scroll to position [59, 0]
click at [143, 275] on button "06/25" at bounding box center [138, 279] width 55 height 31
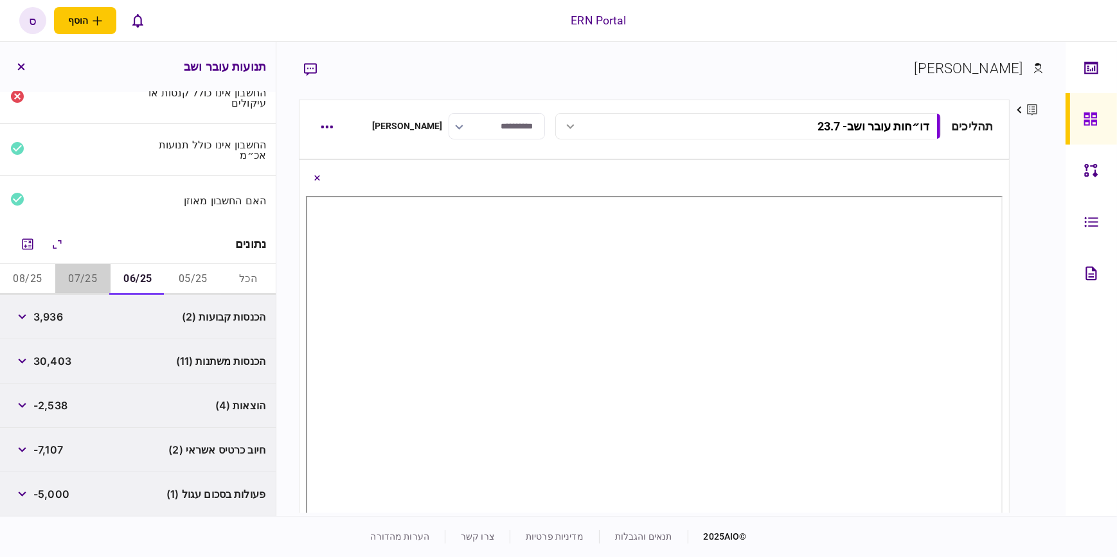
click at [96, 276] on button "07/25" at bounding box center [82, 279] width 55 height 31
click at [26, 283] on button "08/25" at bounding box center [27, 279] width 55 height 31
